Goal: Task Accomplishment & Management: Manage account settings

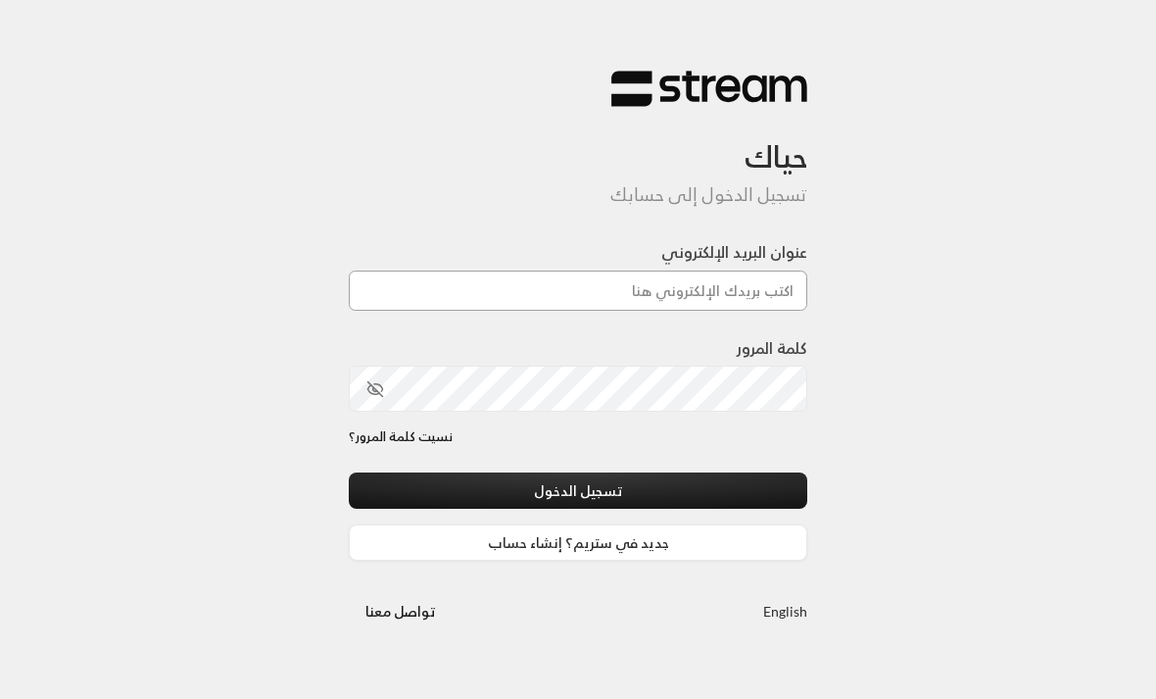
click at [770, 293] on input "عنوان البريد الإلكتروني" at bounding box center [578, 290] width 459 height 40
click at [708, 298] on input "عنوان البريد الإلكتروني" at bounding box center [578, 290] width 459 height 40
type input "ر"
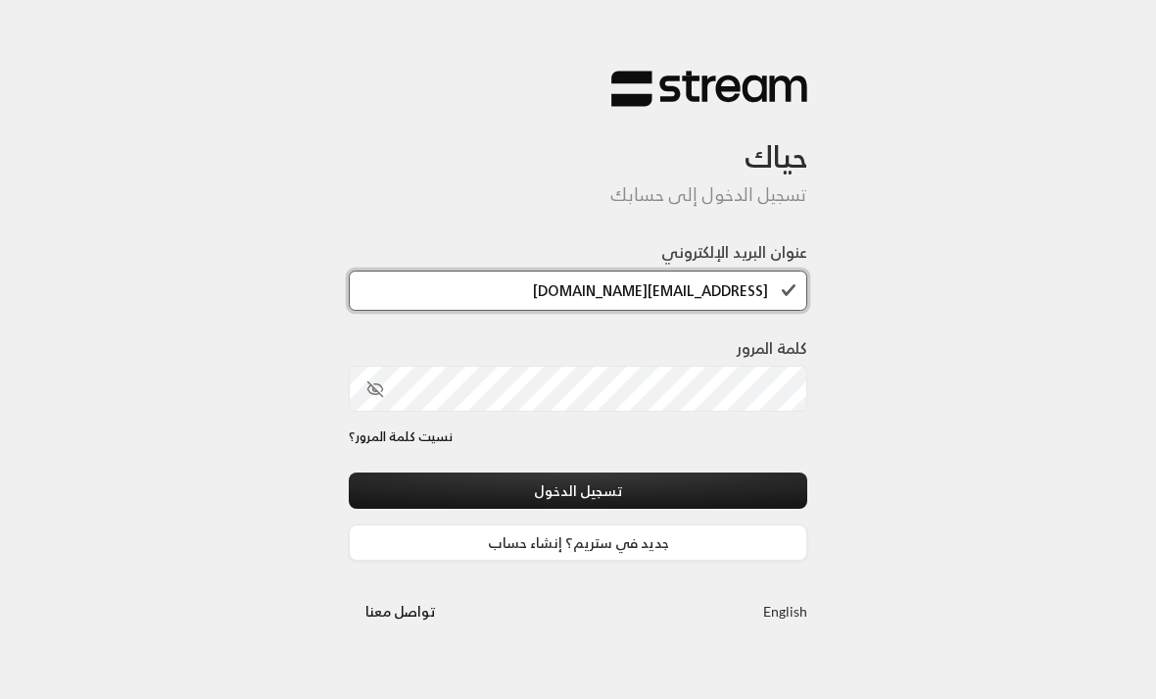
type input "[EMAIL_ADDRESS][DOMAIN_NAME]"
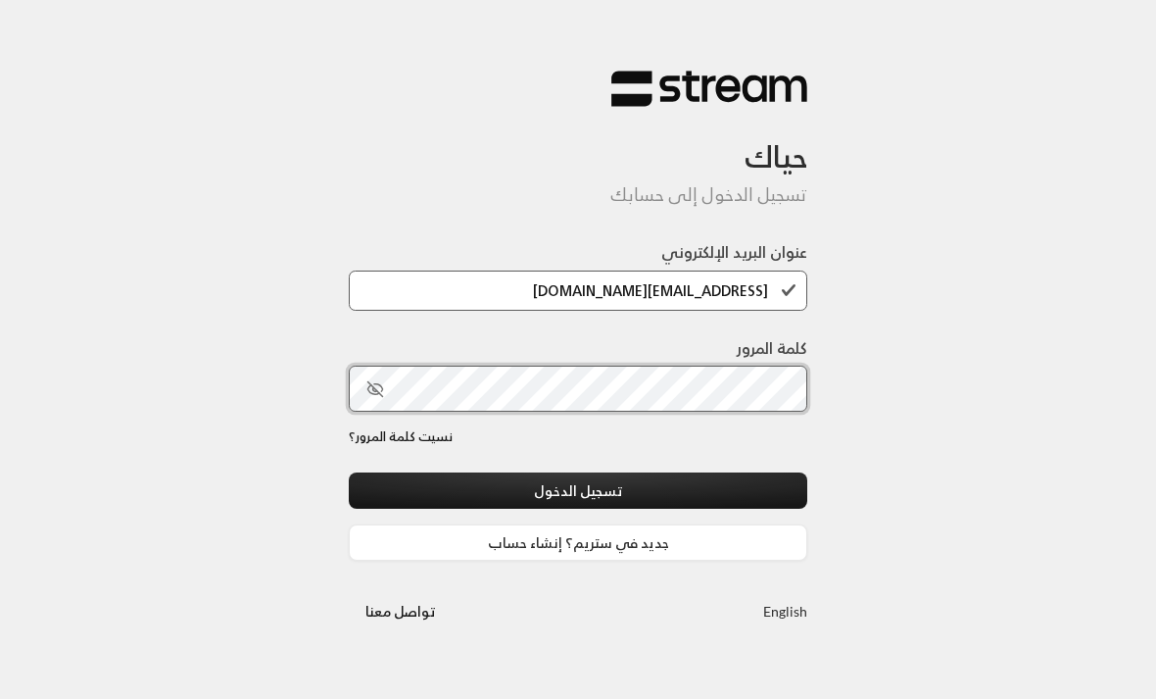
click at [578, 492] on button "تسجيل الدخول" at bounding box center [578, 490] width 459 height 36
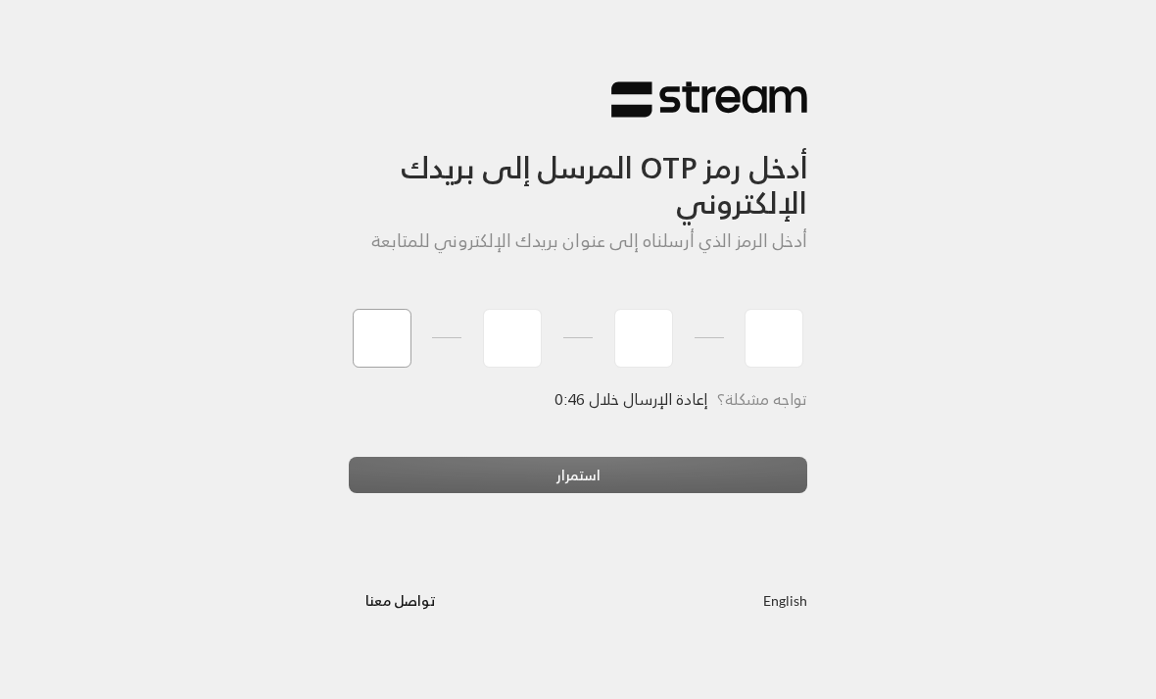
type input "9"
type input "2"
type input "3"
type input "7"
